Goal: Task Accomplishment & Management: Manage account settings

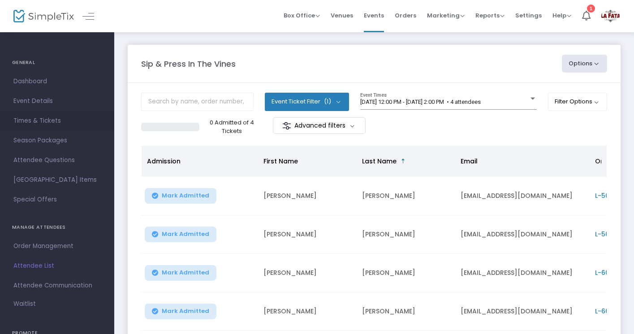
click at [30, 122] on span "Times & Tickets" at bounding box center [56, 121] width 87 height 12
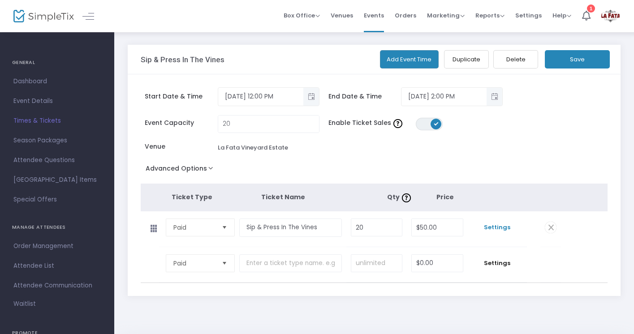
click at [493, 226] on span "Settings" at bounding box center [497, 227] width 50 height 9
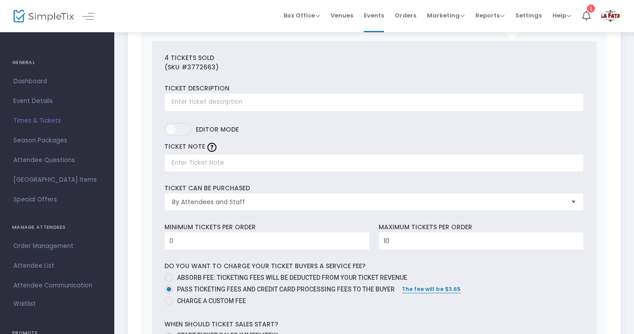
scroll to position [207, 0]
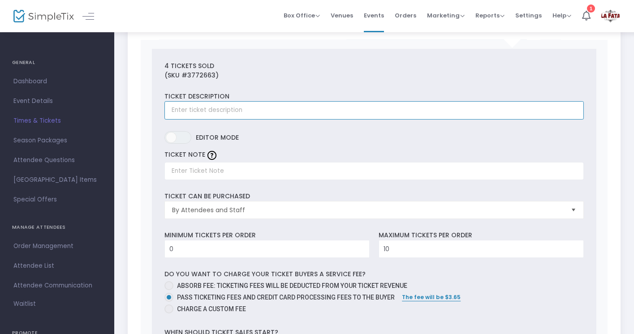
click at [185, 113] on input "text" at bounding box center [373, 110] width 419 height 18
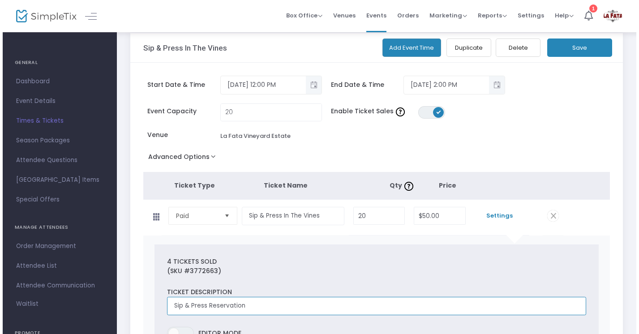
scroll to position [0, 0]
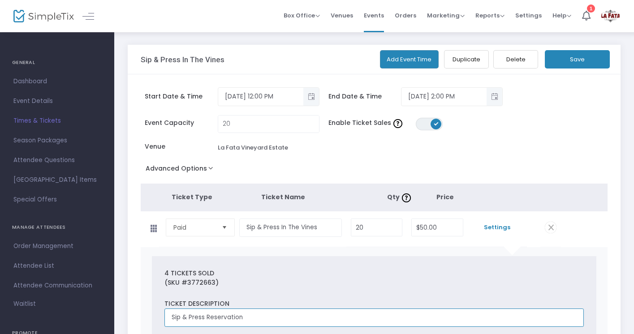
type input "Sip & Press Reservation"
click at [567, 57] on button "Save" at bounding box center [577, 59] width 65 height 18
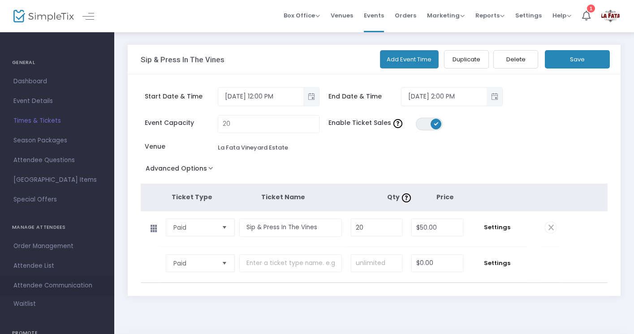
click at [26, 284] on span "Attendee Communication" at bounding box center [56, 286] width 87 height 12
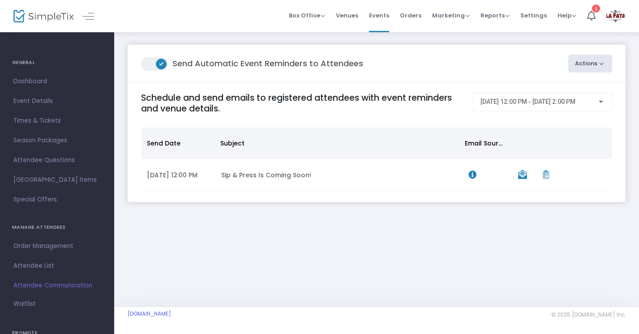
click at [579, 65] on button "Actions" at bounding box center [591, 64] width 44 height 18
